Goal: Download file/media: Download file/media

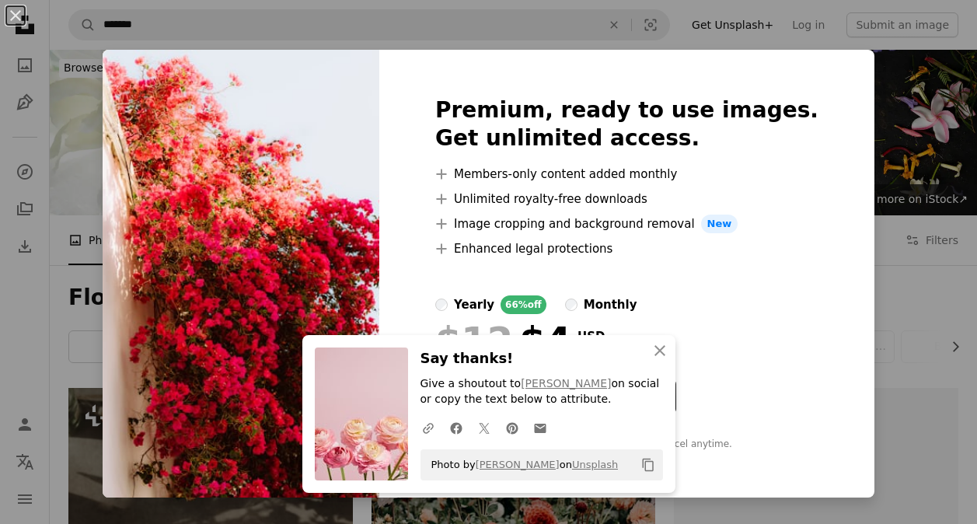
scroll to position [2652, 0]
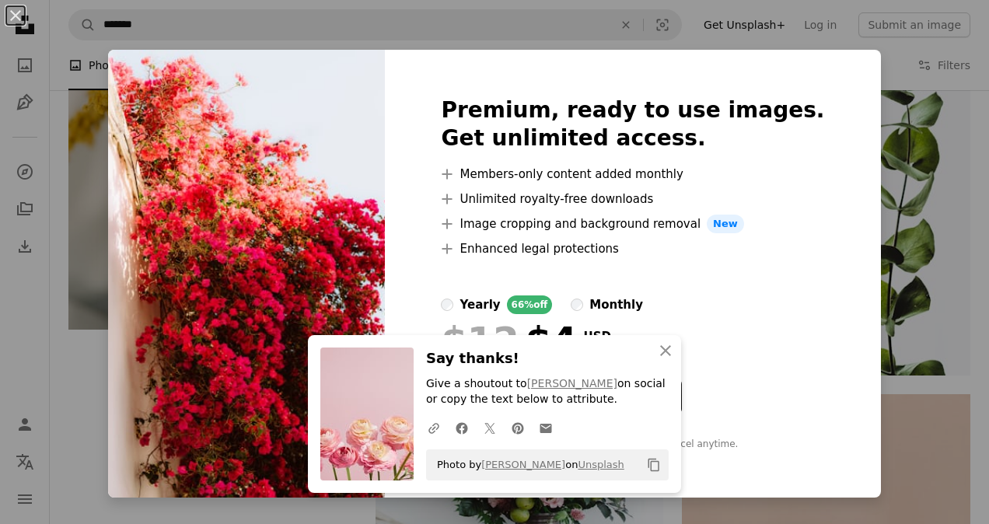
click at [920, 177] on div "An X shape An X shape Close Say thanks! Give a shoutout to [PERSON_NAME] on soc…" at bounding box center [494, 262] width 989 height 524
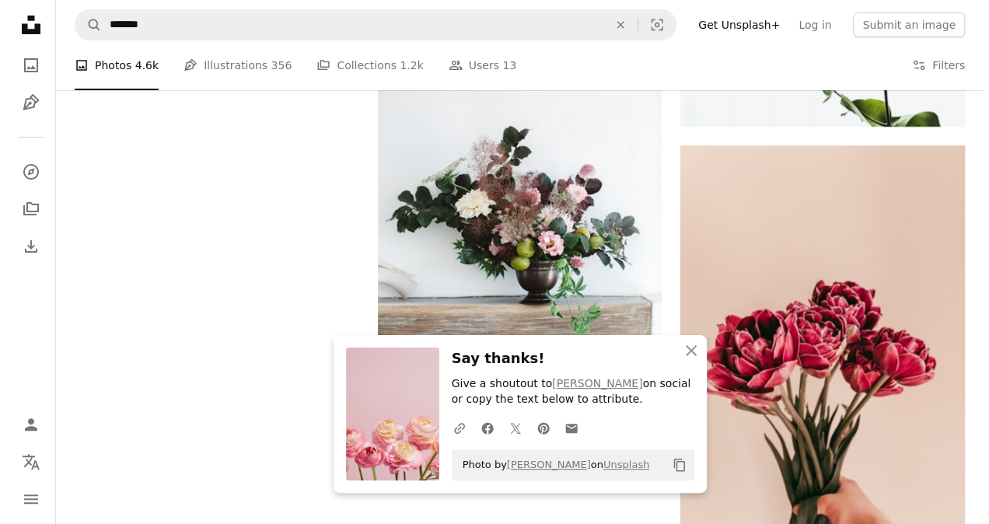
scroll to position [2872, 0]
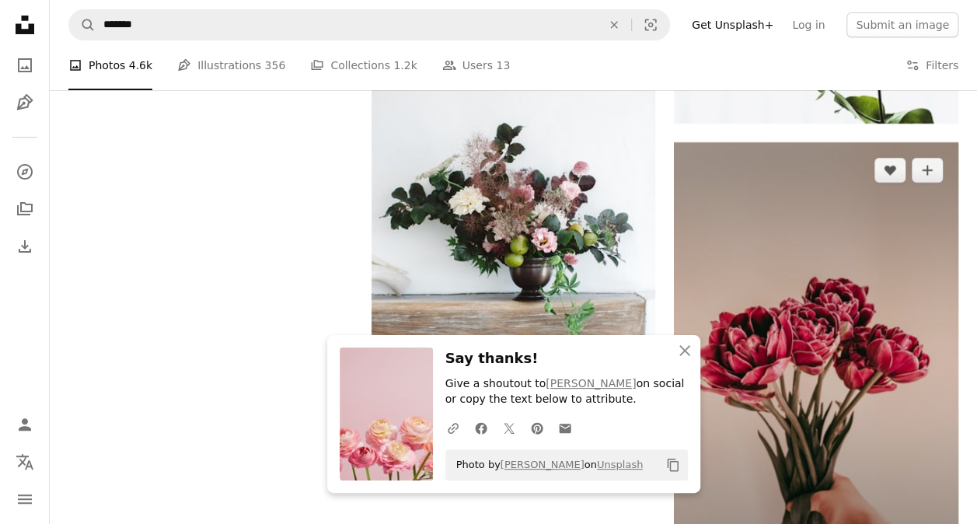
click at [822, 258] on img at bounding box center [816, 359] width 284 height 434
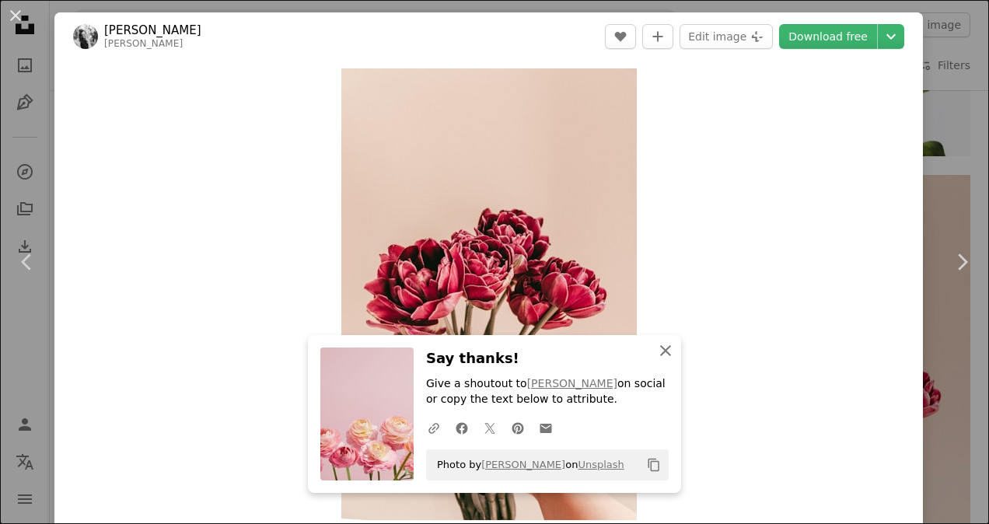
click at [661, 354] on icon "An X shape" at bounding box center [665, 350] width 19 height 19
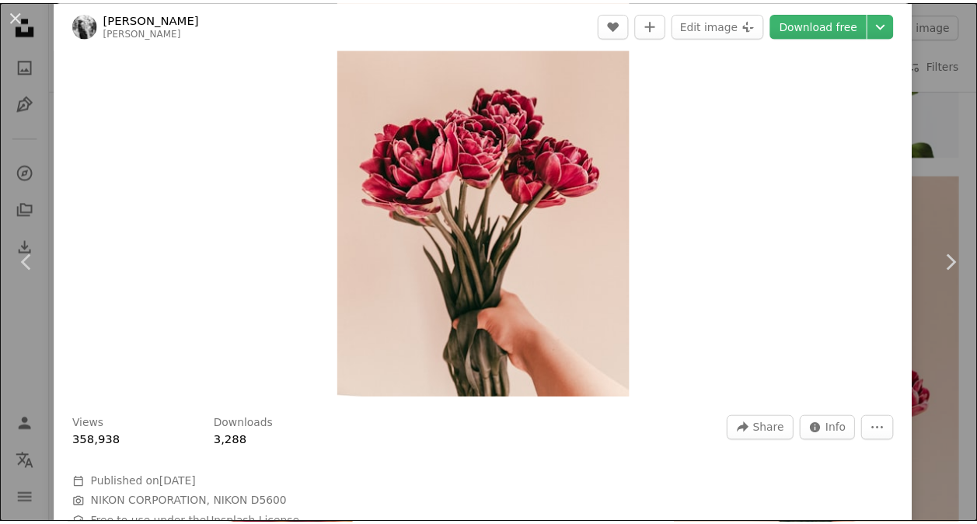
scroll to position [123, 0]
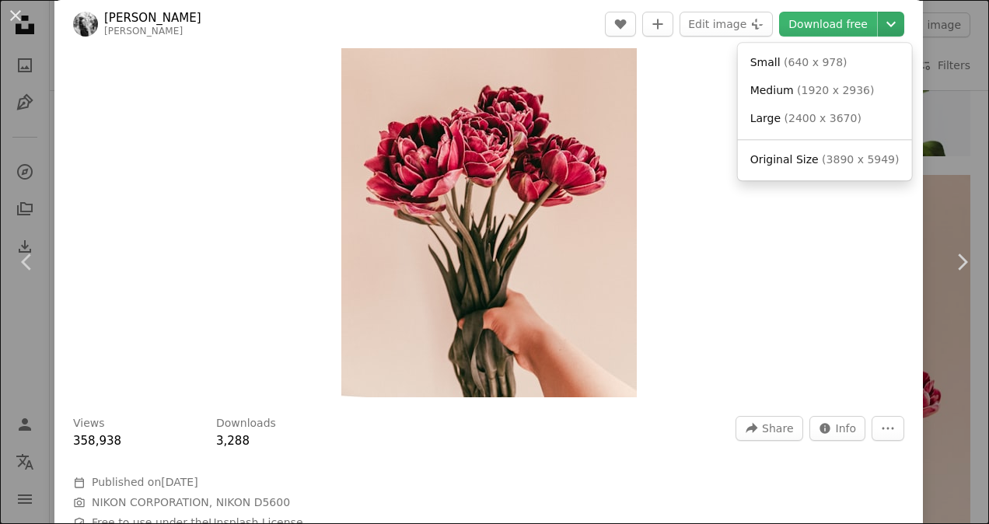
click at [878, 27] on icon "Chevron down" at bounding box center [890, 24] width 25 height 19
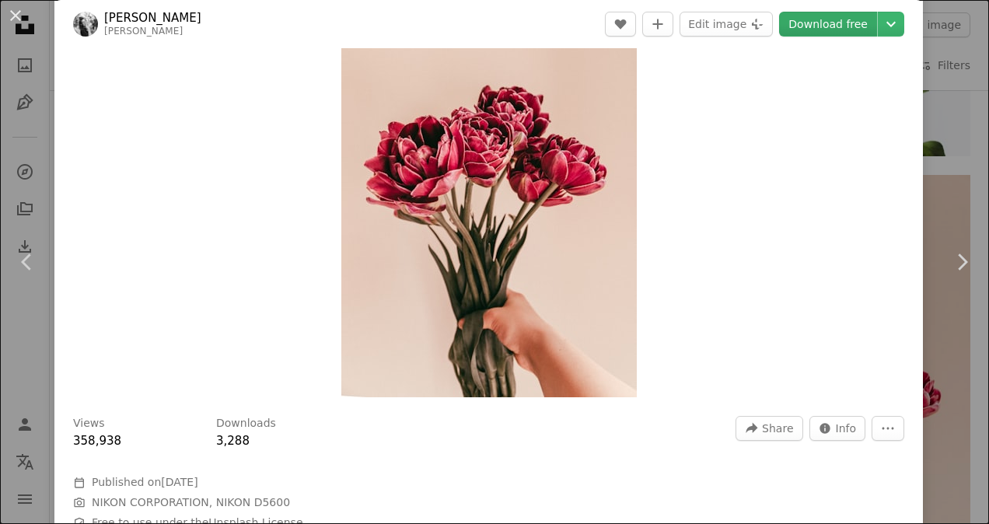
click at [825, 27] on link "Download free" at bounding box center [828, 24] width 98 height 25
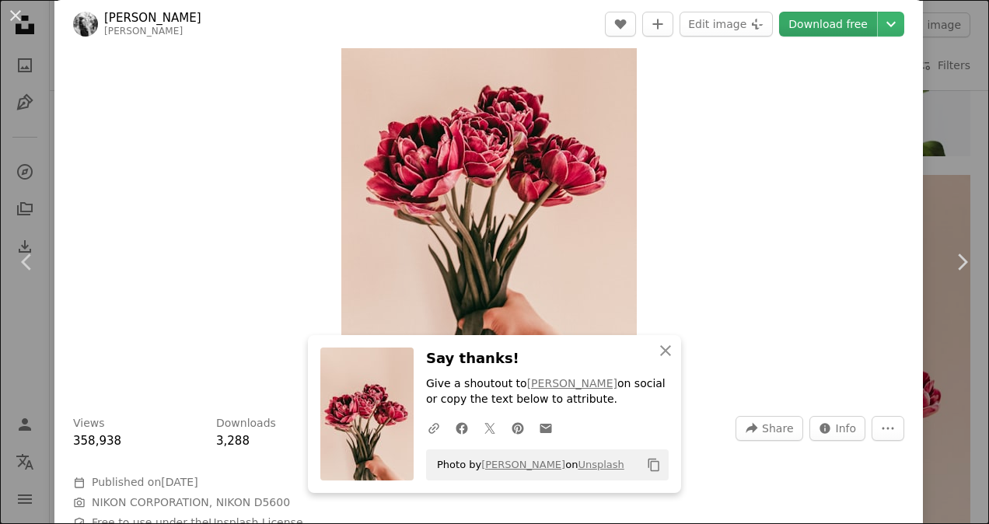
click at [825, 27] on link "Download free" at bounding box center [828, 24] width 98 height 25
click at [927, 113] on div "An X shape Chevron left Chevron right An X shape Close Say thanks! Give a shout…" at bounding box center [494, 262] width 989 height 524
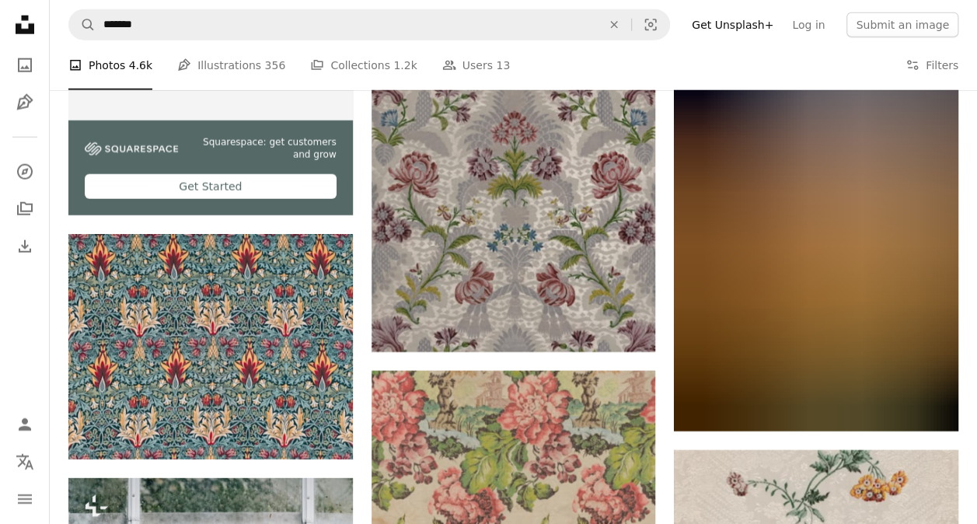
scroll to position [4941, 0]
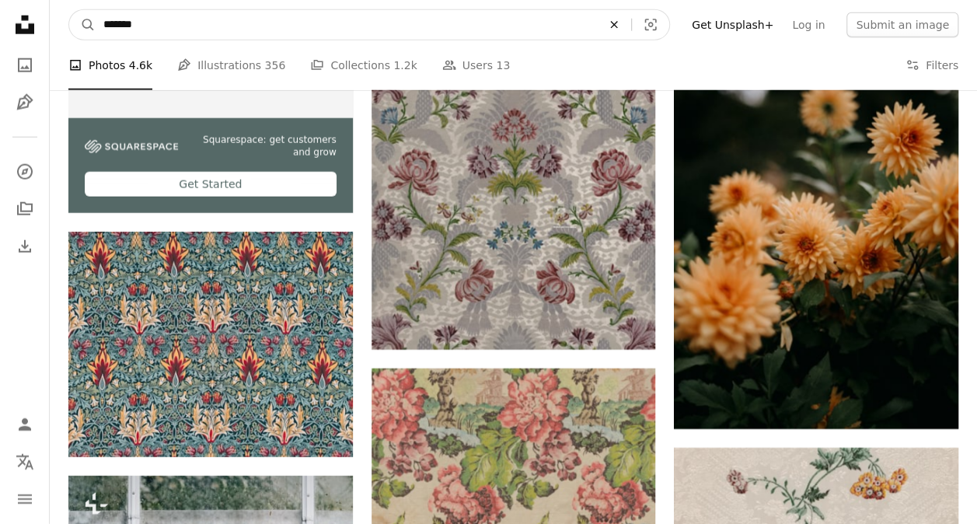
click at [631, 26] on icon "An X shape" at bounding box center [614, 25] width 34 height 12
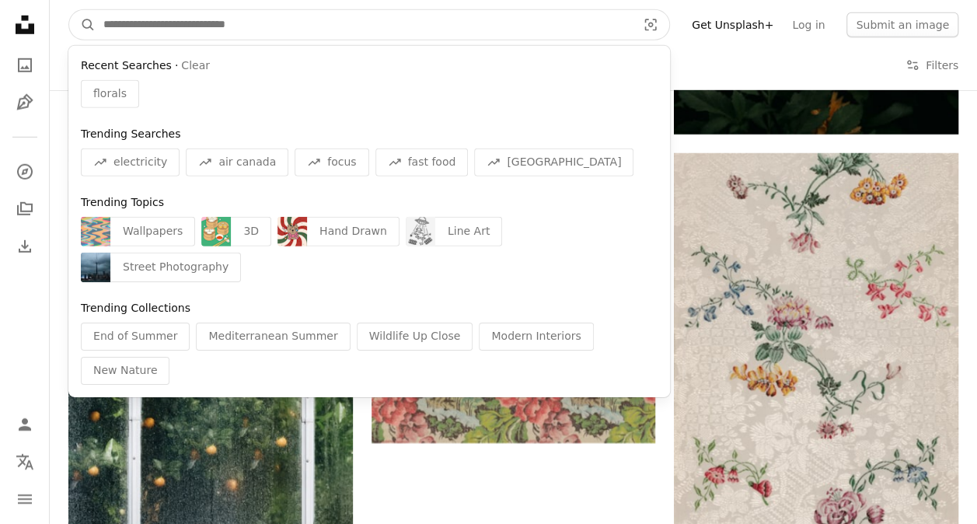
scroll to position [5236, 0]
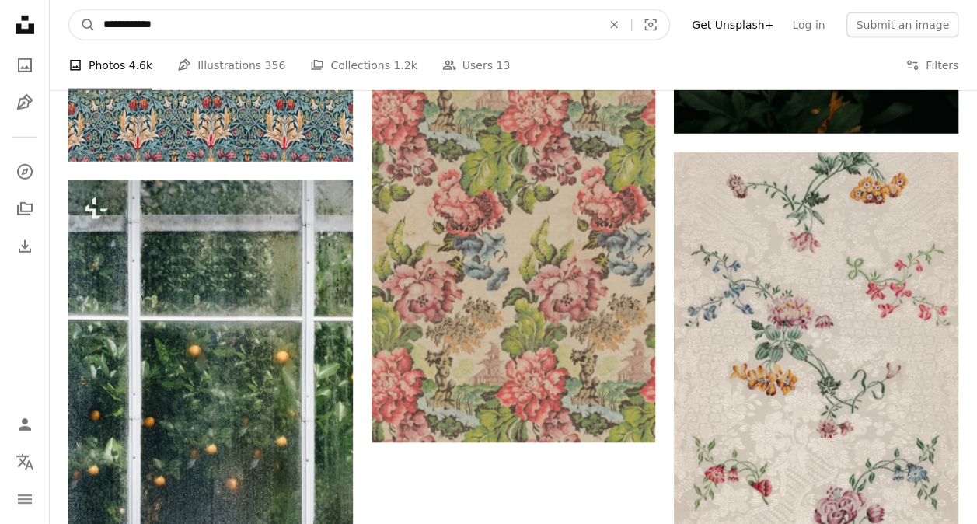
type input "**********"
click button "A magnifying glass" at bounding box center [82, 25] width 26 height 30
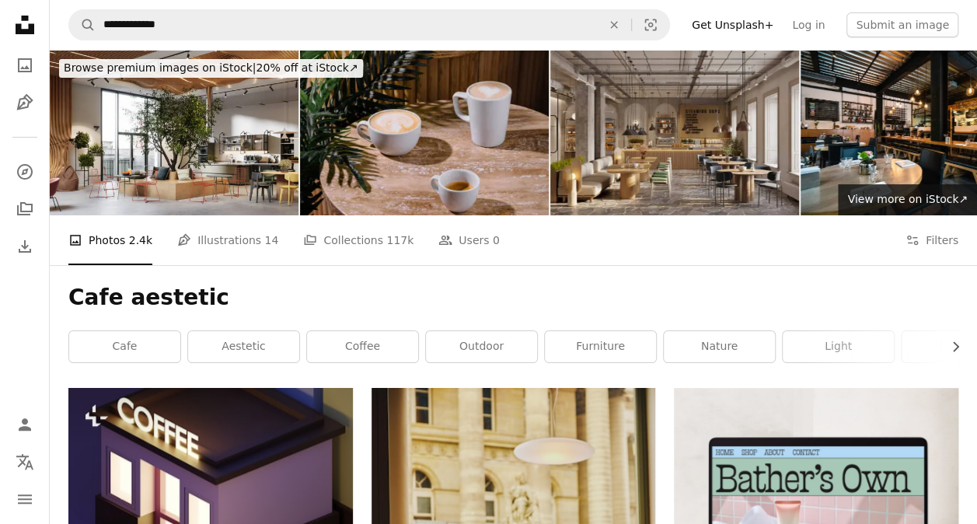
click at [427, 126] on img at bounding box center [424, 133] width 249 height 166
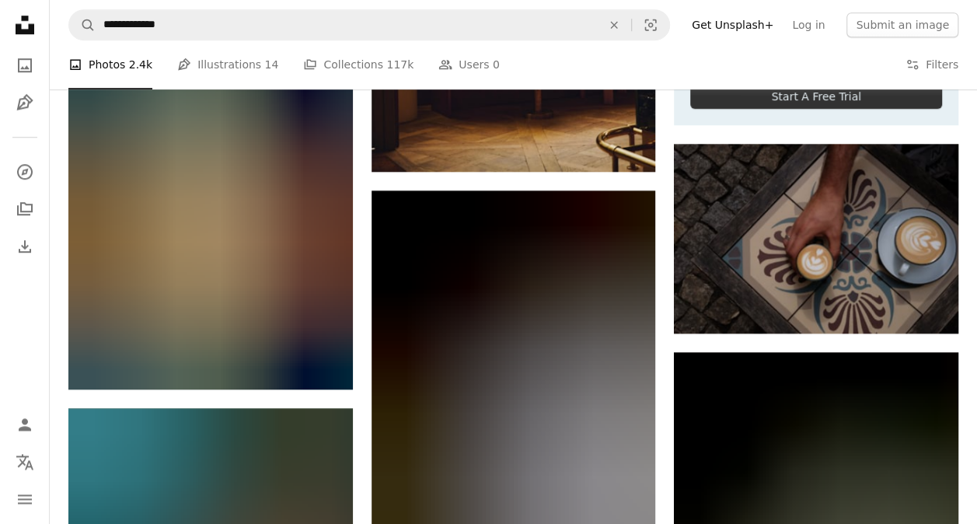
scroll to position [644, 0]
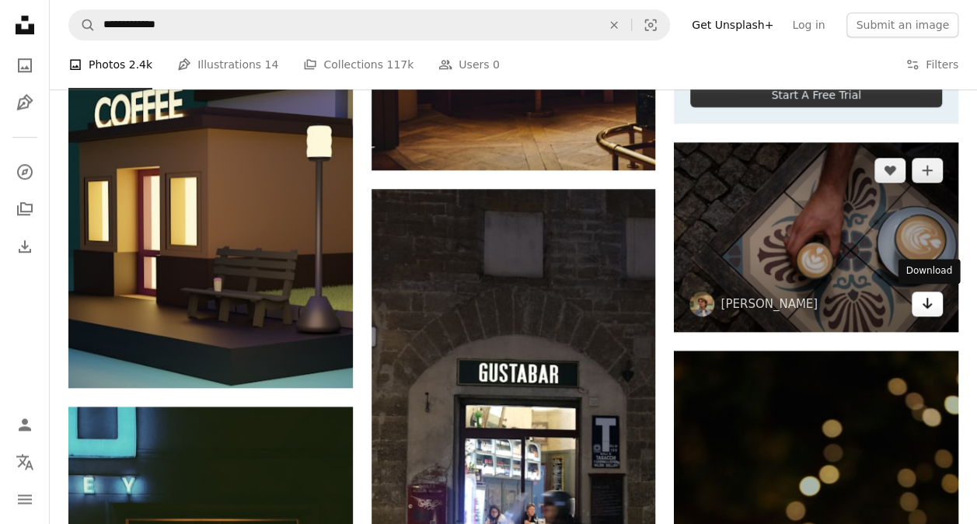
click at [915, 297] on link "Arrow pointing down" at bounding box center [927, 303] width 31 height 25
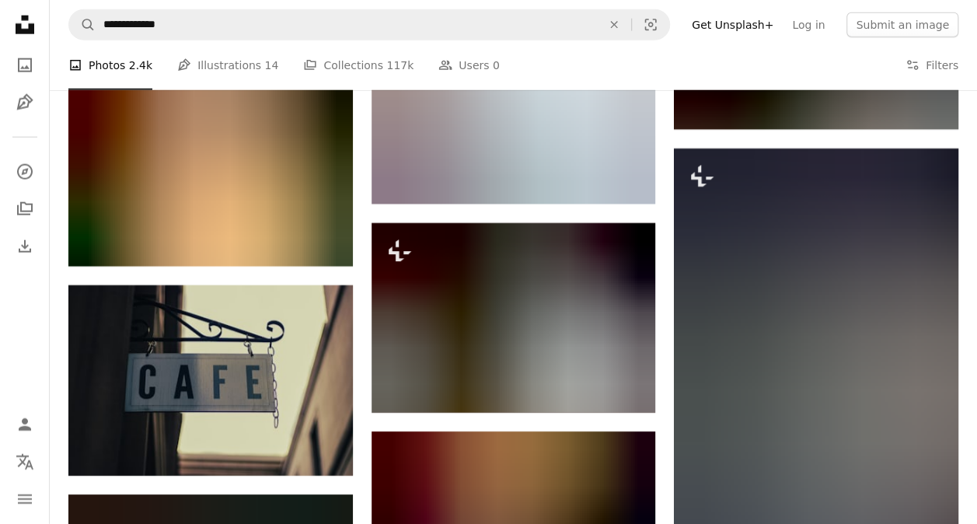
scroll to position [1979, 0]
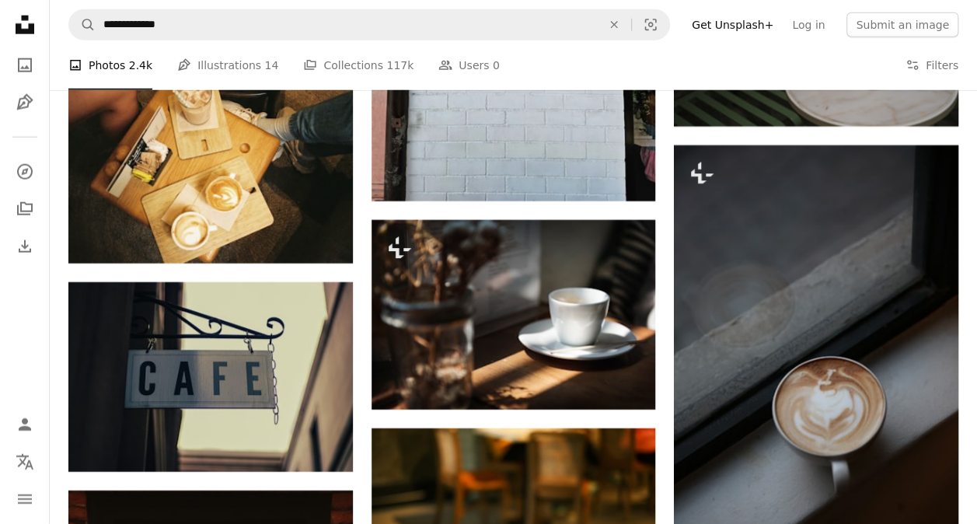
click at [372, 42] on nav "**********" at bounding box center [513, 25] width 927 height 50
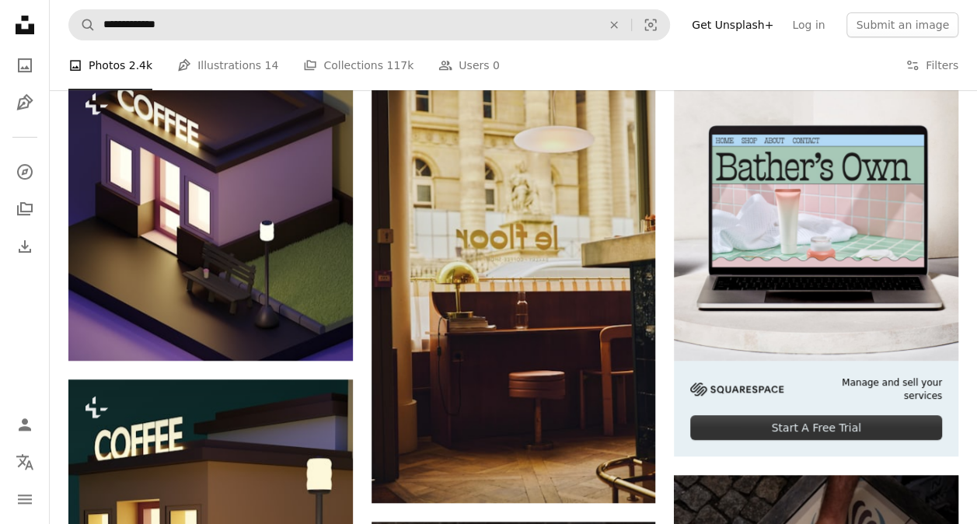
scroll to position [0, 0]
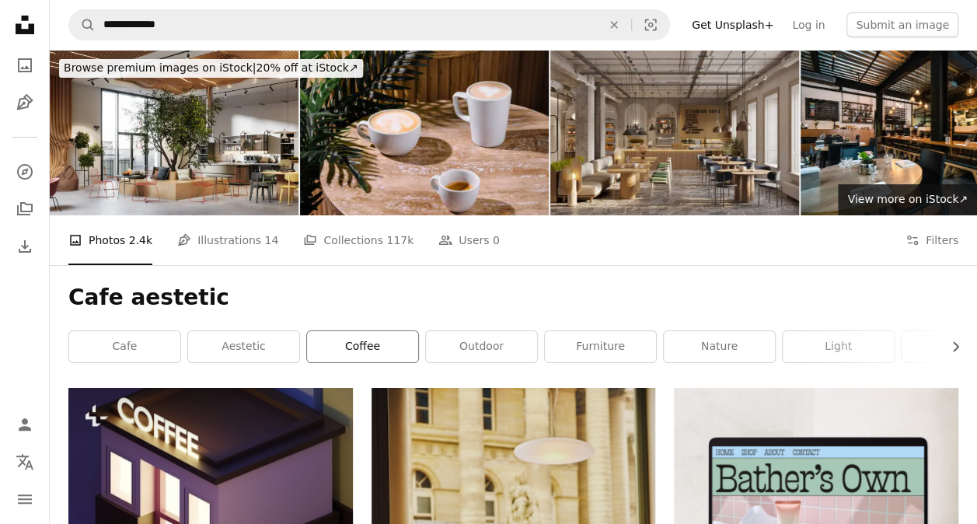
click at [381, 345] on link "coffee" at bounding box center [362, 346] width 111 height 31
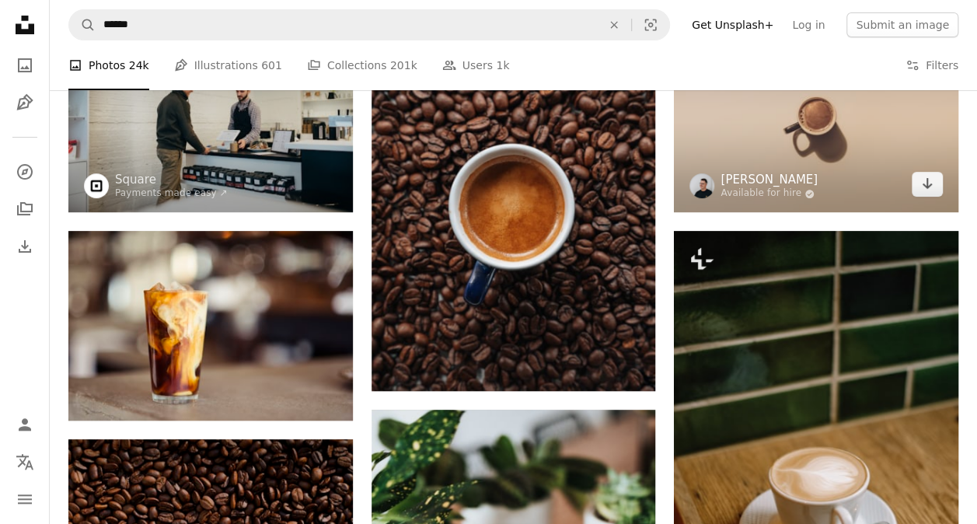
scroll to position [191, 0]
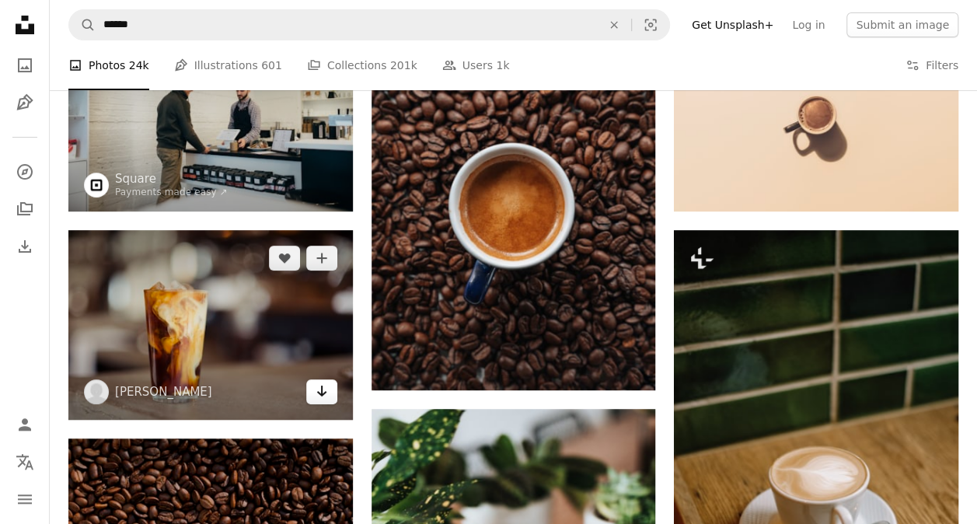
click at [333, 396] on link "Arrow pointing down" at bounding box center [321, 391] width 31 height 25
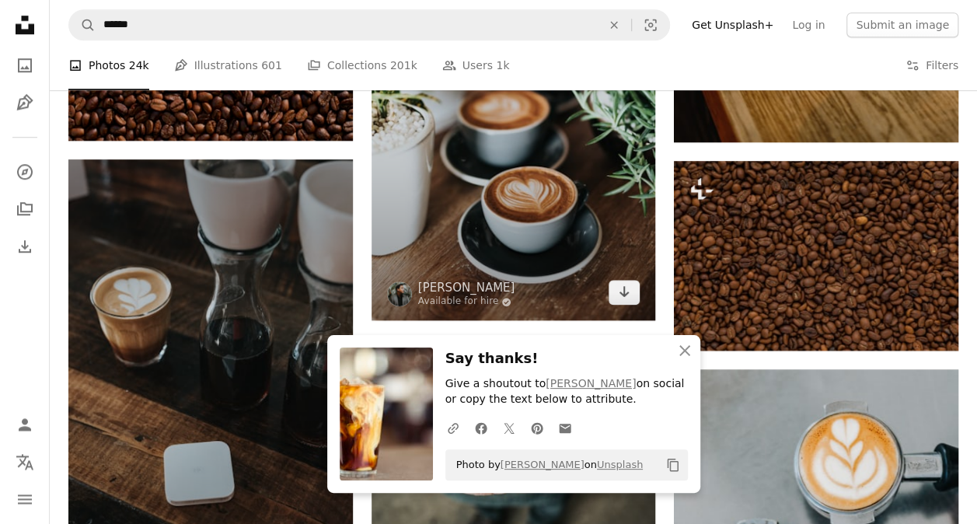
scroll to position [714, 0]
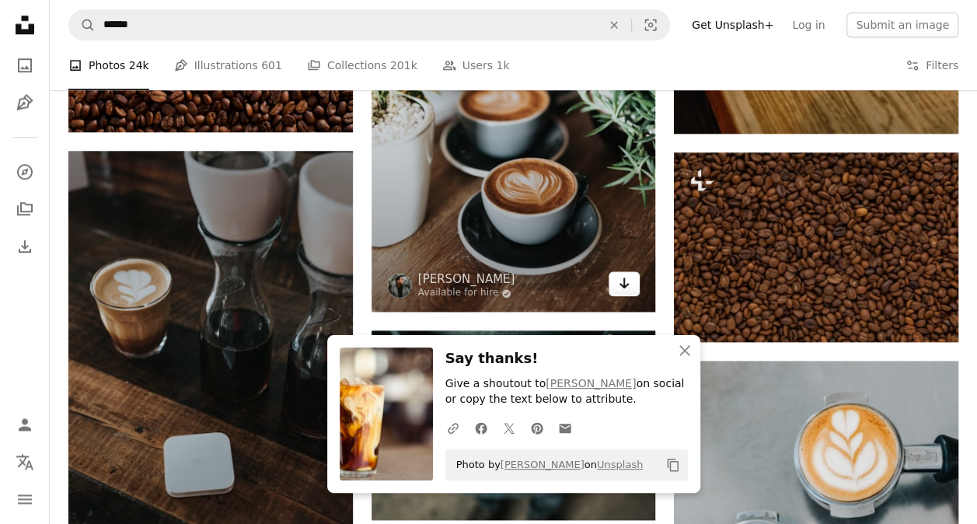
click at [609, 283] on link "Arrow pointing down" at bounding box center [624, 283] width 31 height 25
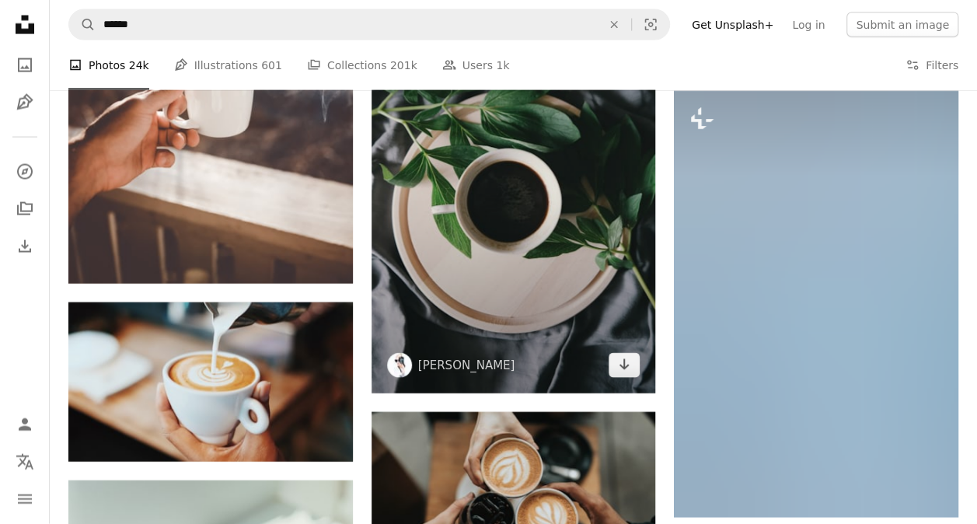
scroll to position [1662, 0]
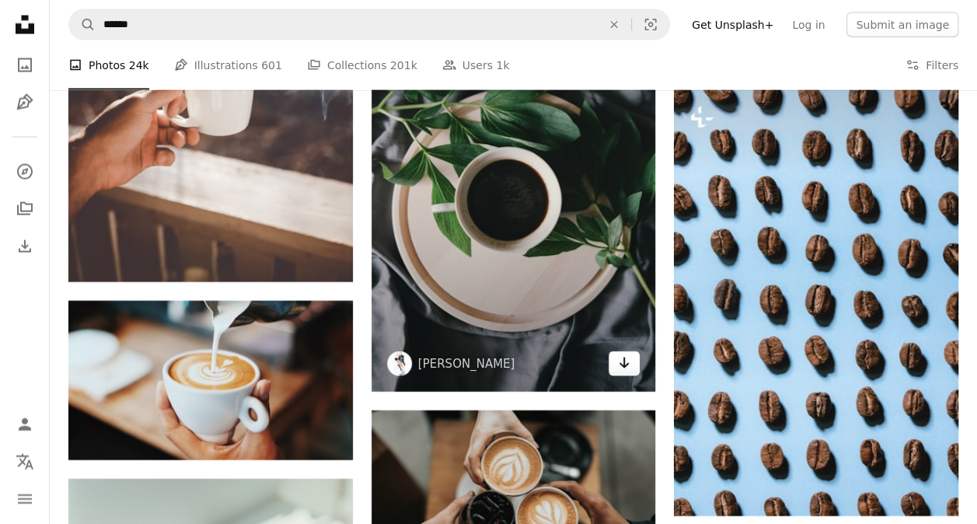
click at [614, 365] on link "Arrow pointing down" at bounding box center [624, 363] width 31 height 25
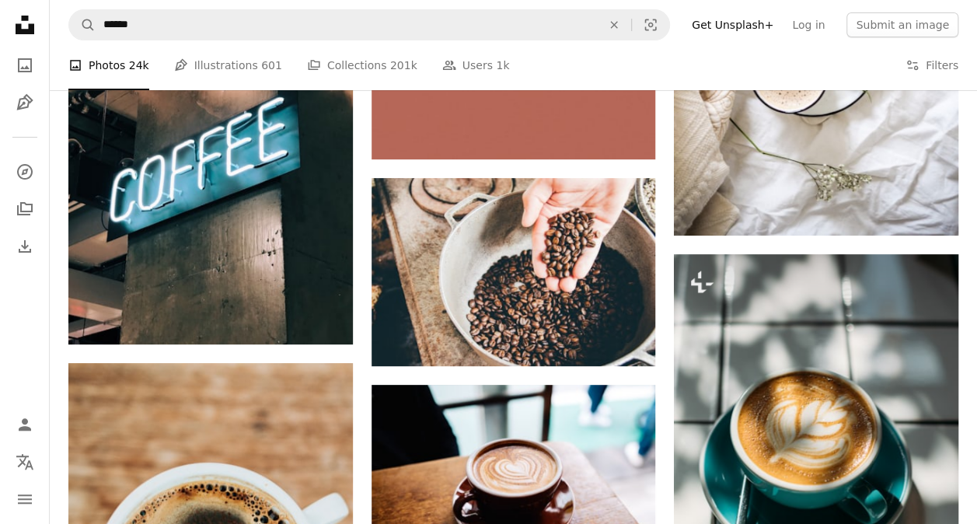
scroll to position [2994, 0]
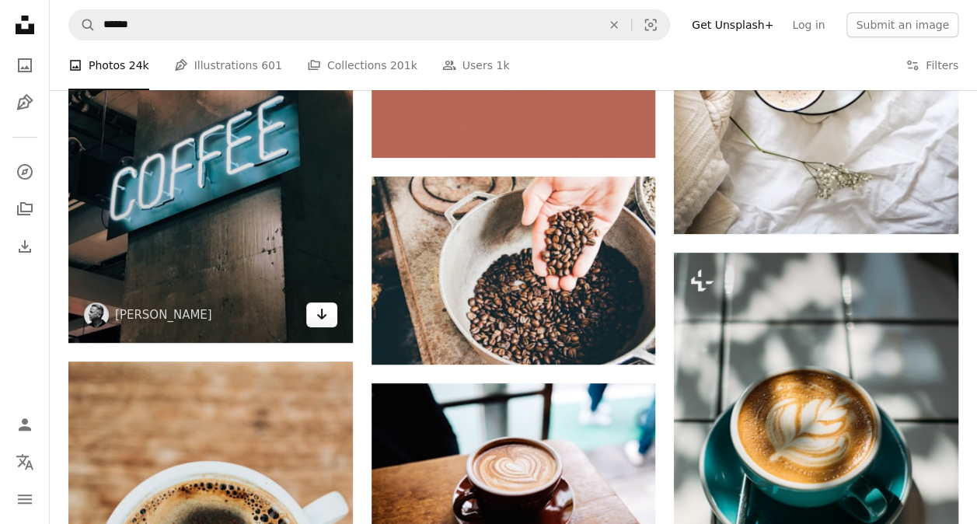
click at [327, 310] on icon "Arrow pointing down" at bounding box center [322, 314] width 12 height 19
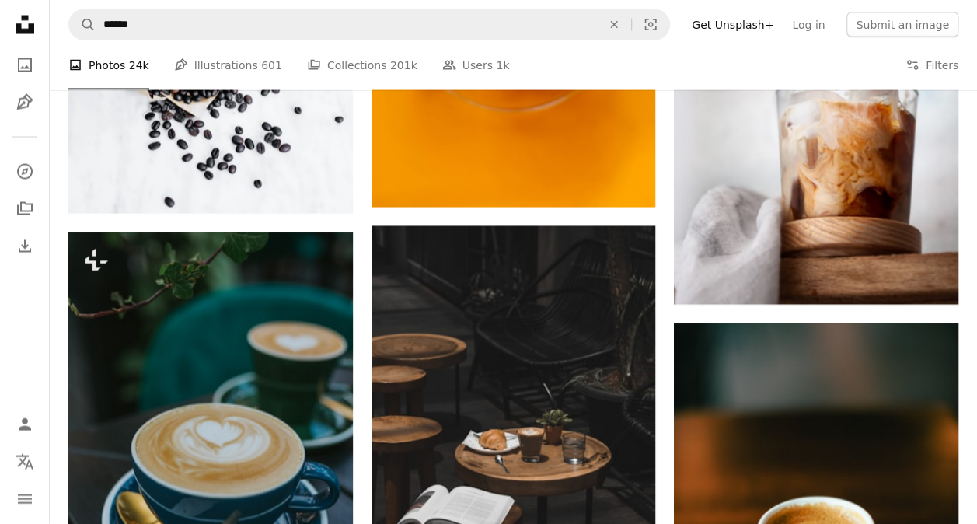
scroll to position [4455, 0]
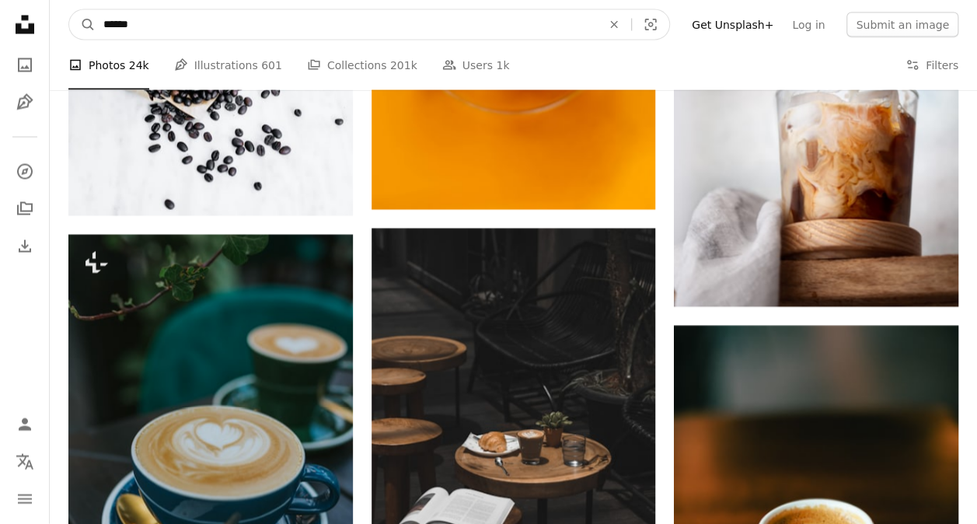
click at [409, 16] on input "******" at bounding box center [346, 25] width 501 height 30
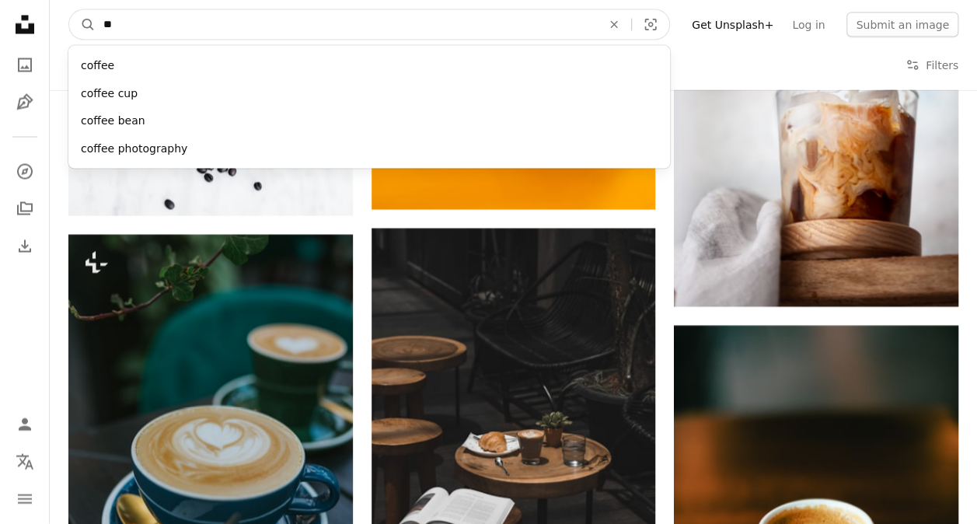
type input "*"
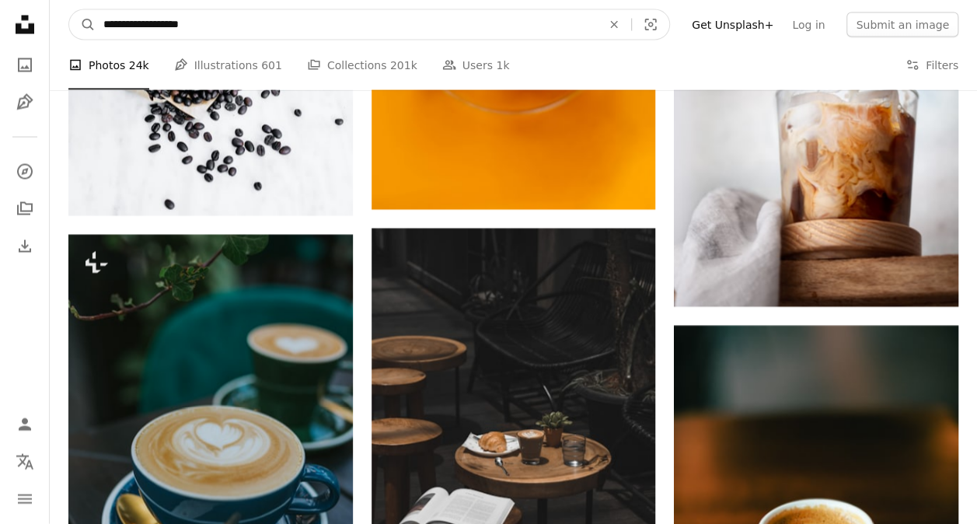
type input "**********"
click at [69, 10] on button "A magnifying glass" at bounding box center [82, 25] width 26 height 30
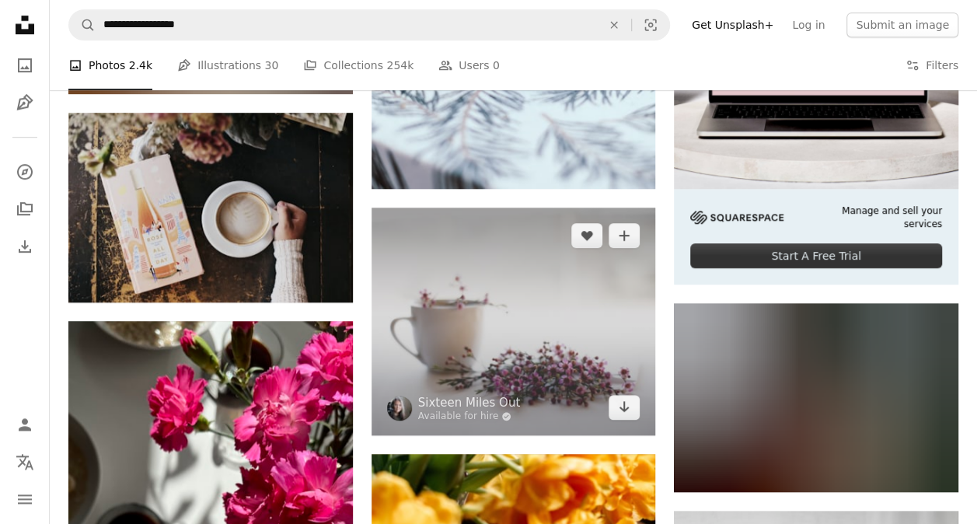
scroll to position [484, 0]
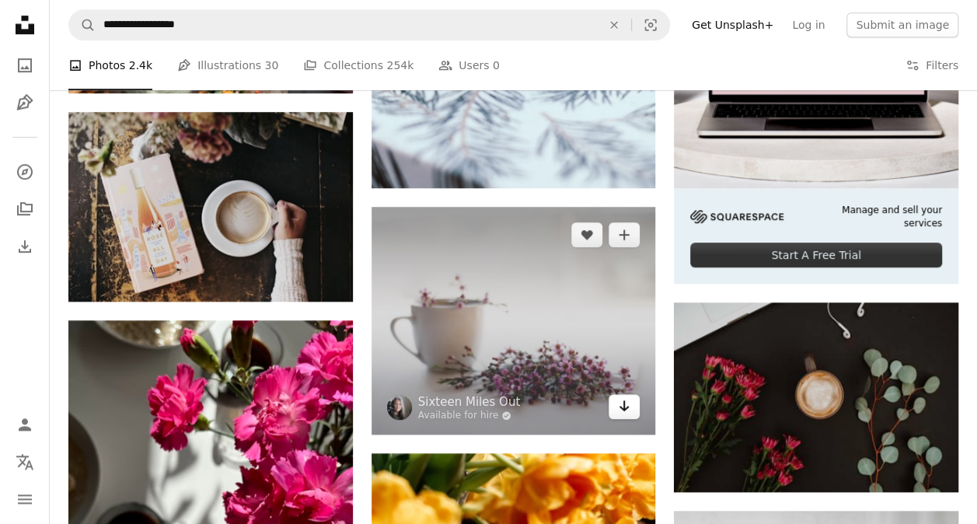
click at [627, 402] on icon "Arrow pointing down" at bounding box center [624, 405] width 12 height 19
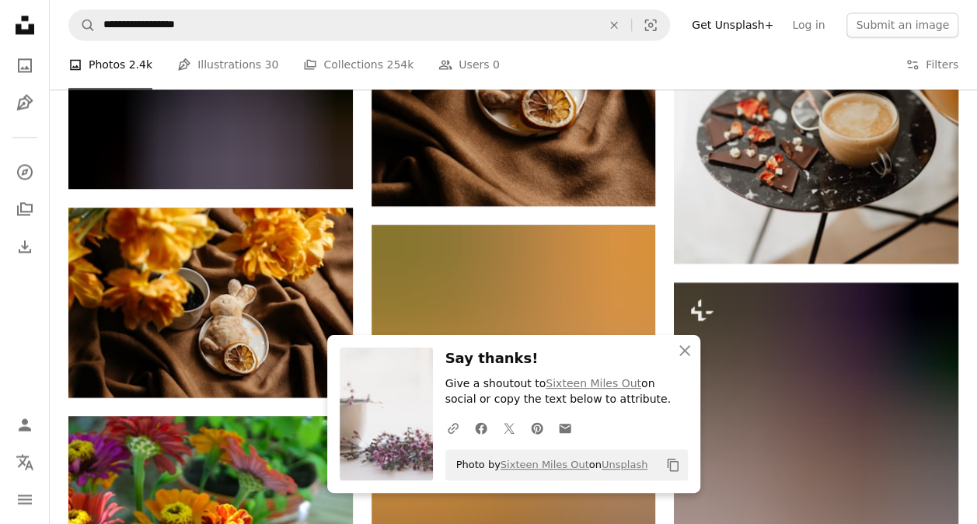
scroll to position [1158, 0]
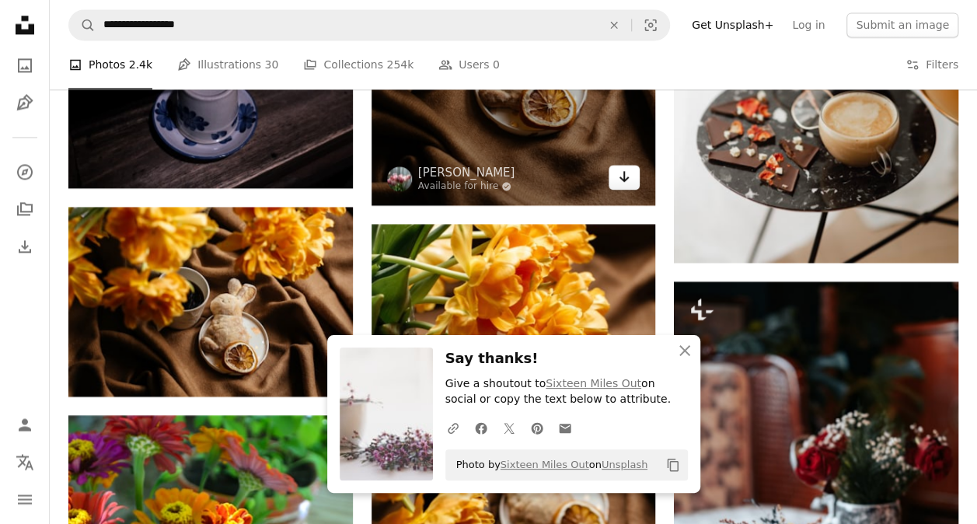
click at [613, 178] on link "Arrow pointing down" at bounding box center [624, 177] width 31 height 25
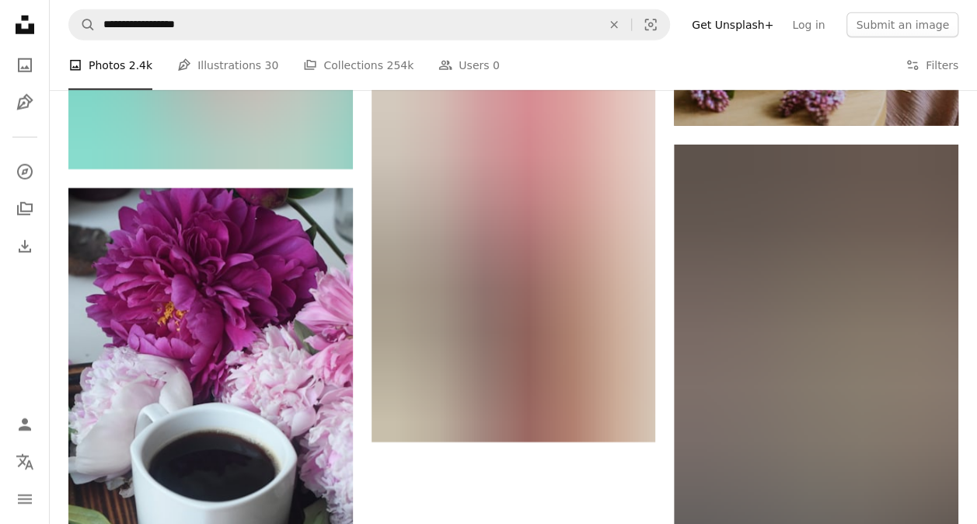
scroll to position [2185, 0]
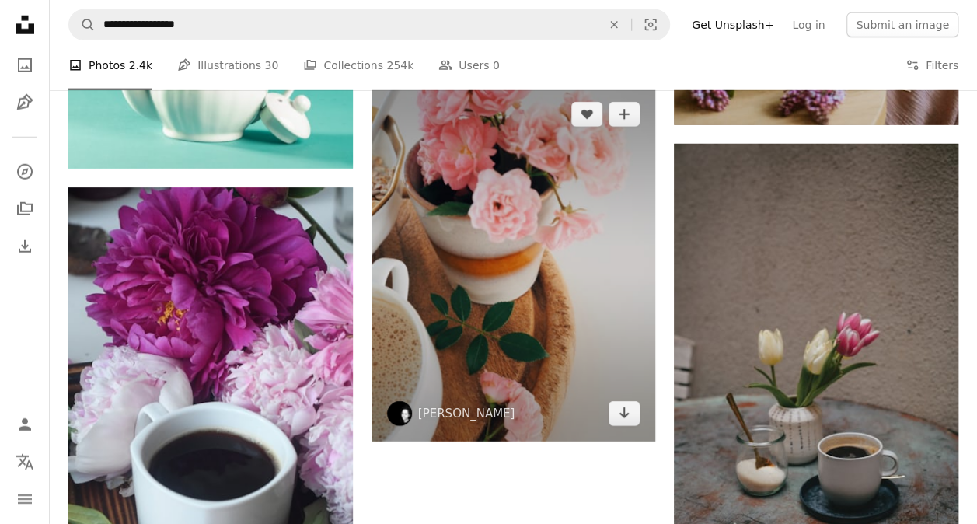
click at [432, 420] on span "[PERSON_NAME]" at bounding box center [451, 413] width 128 height 25
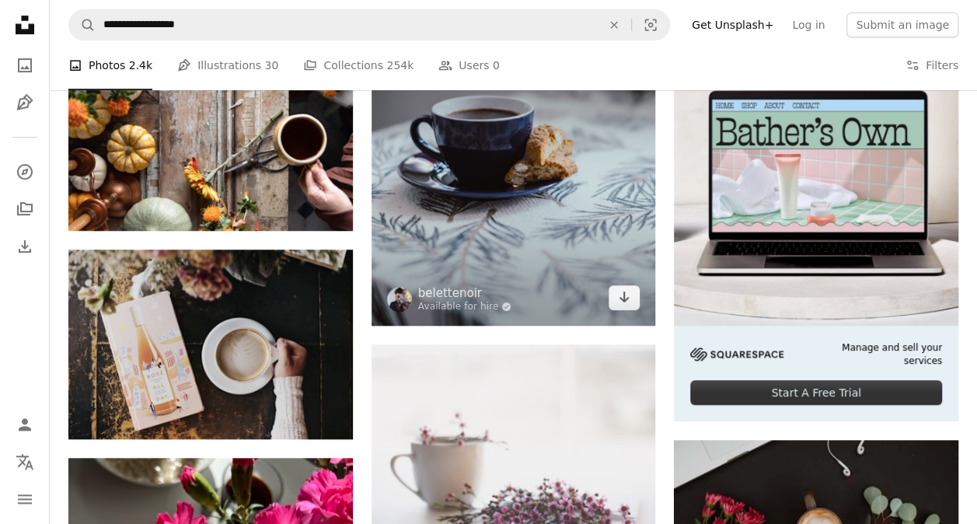
scroll to position [0, 0]
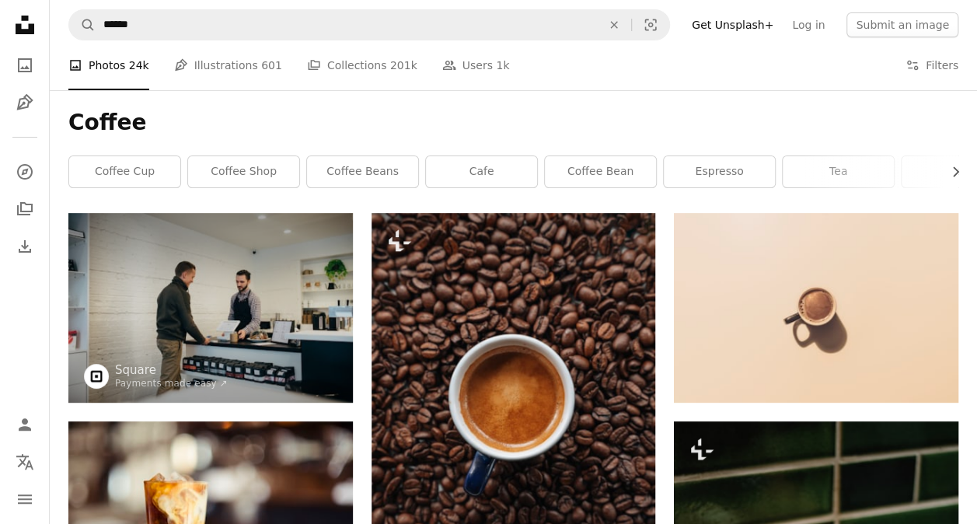
scroll to position [4455, 0]
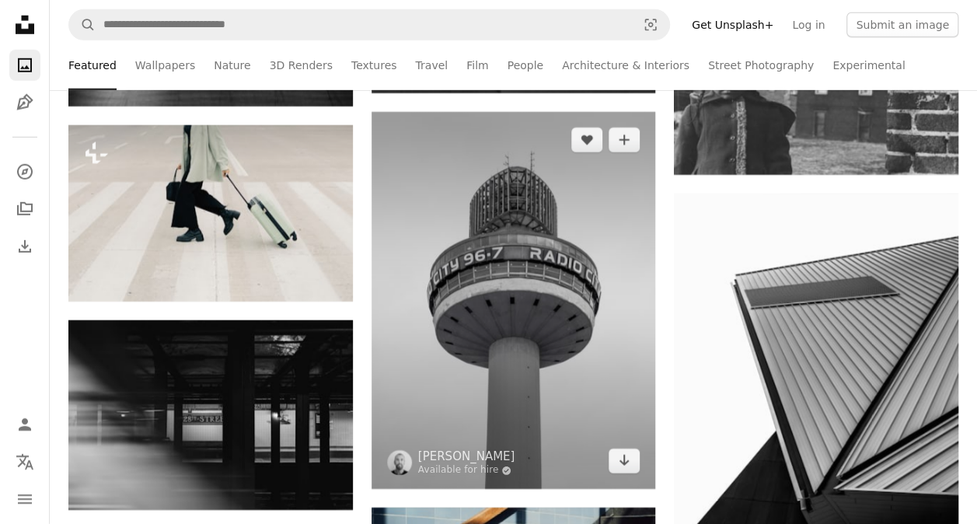
scroll to position [8186, 0]
